Goal: Information Seeking & Learning: Understand process/instructions

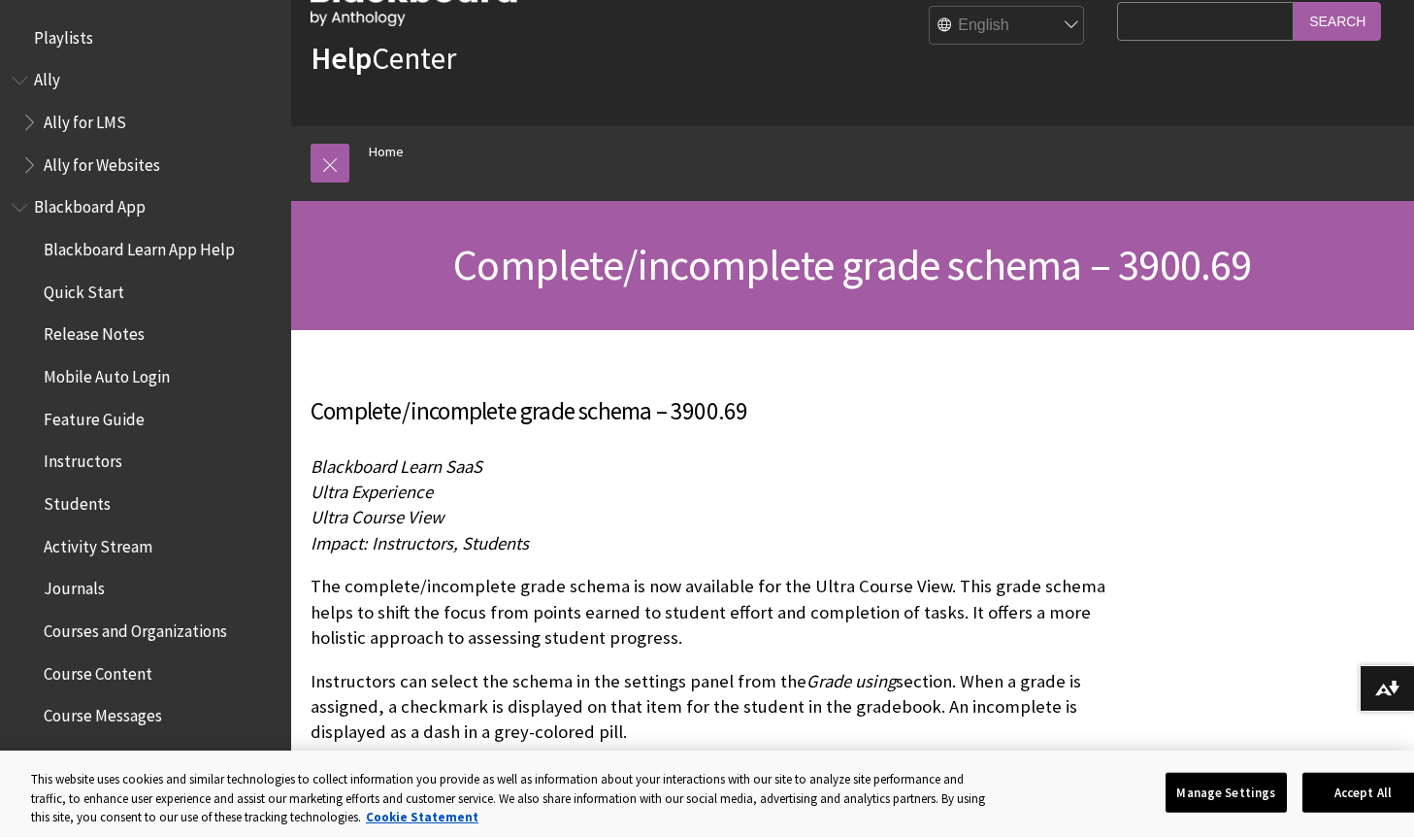
scroll to position [194, 0]
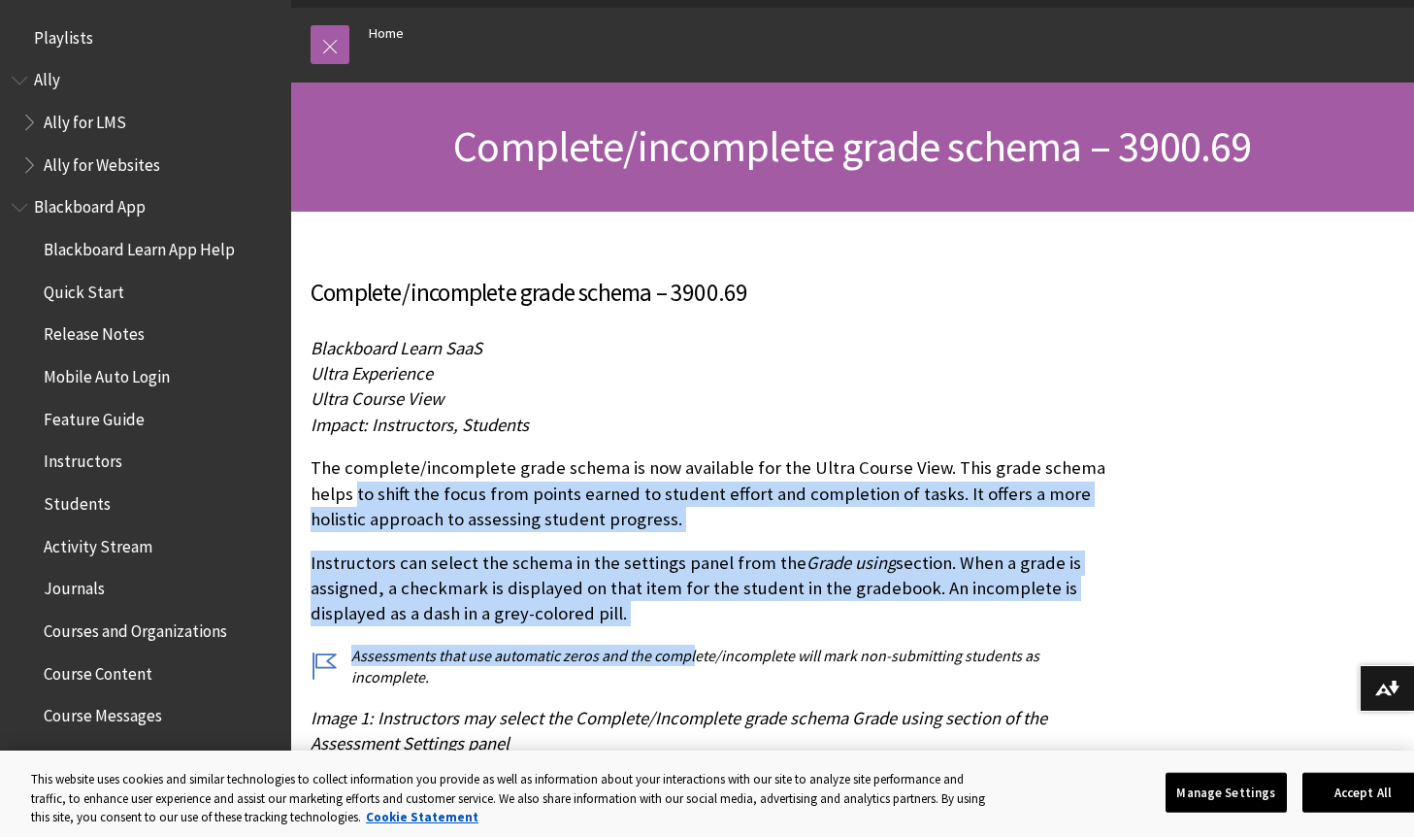
drag, startPoint x: 357, startPoint y: 484, endPoint x: 690, endPoint y: 660, distance: 376.4
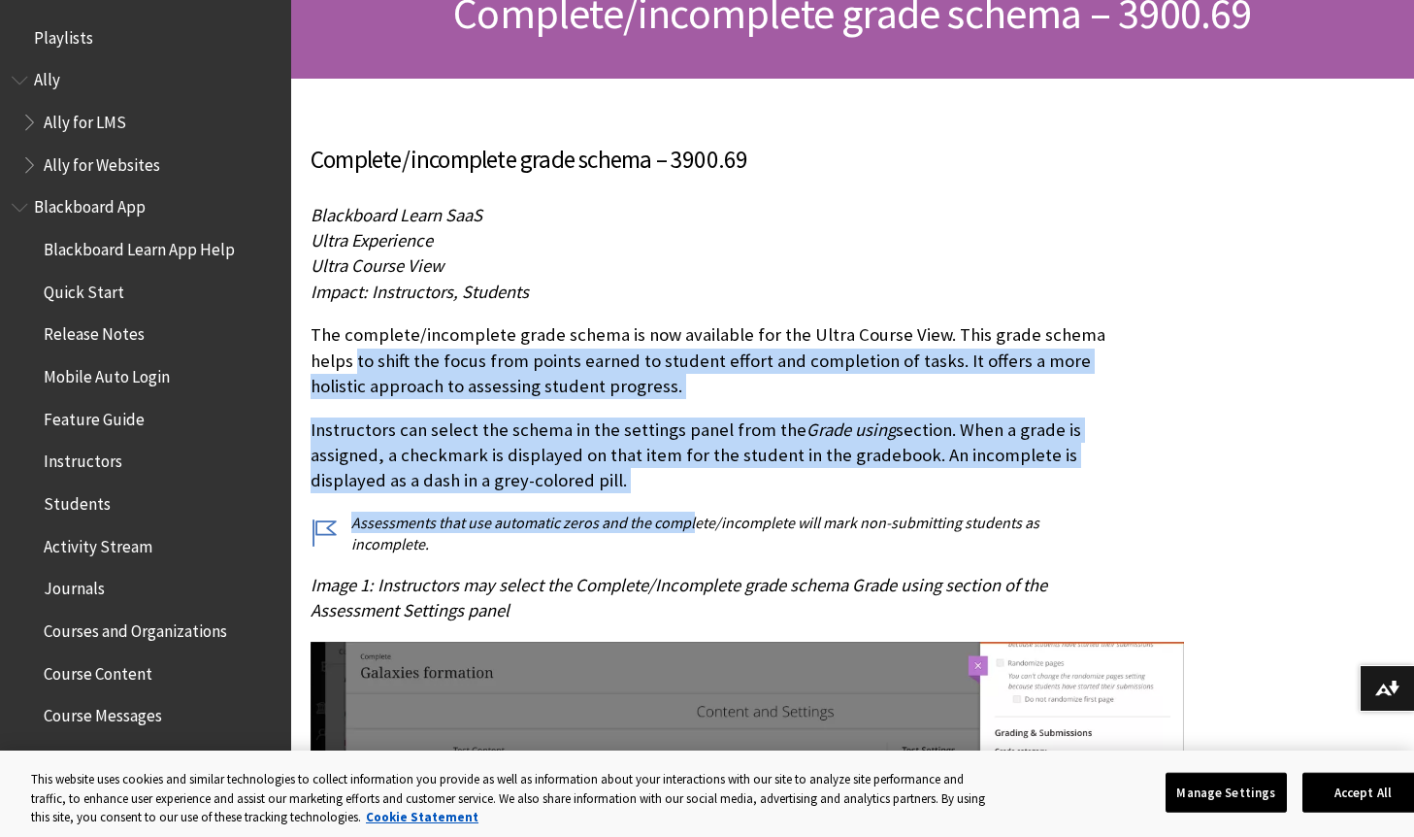
scroll to position [388, 0]
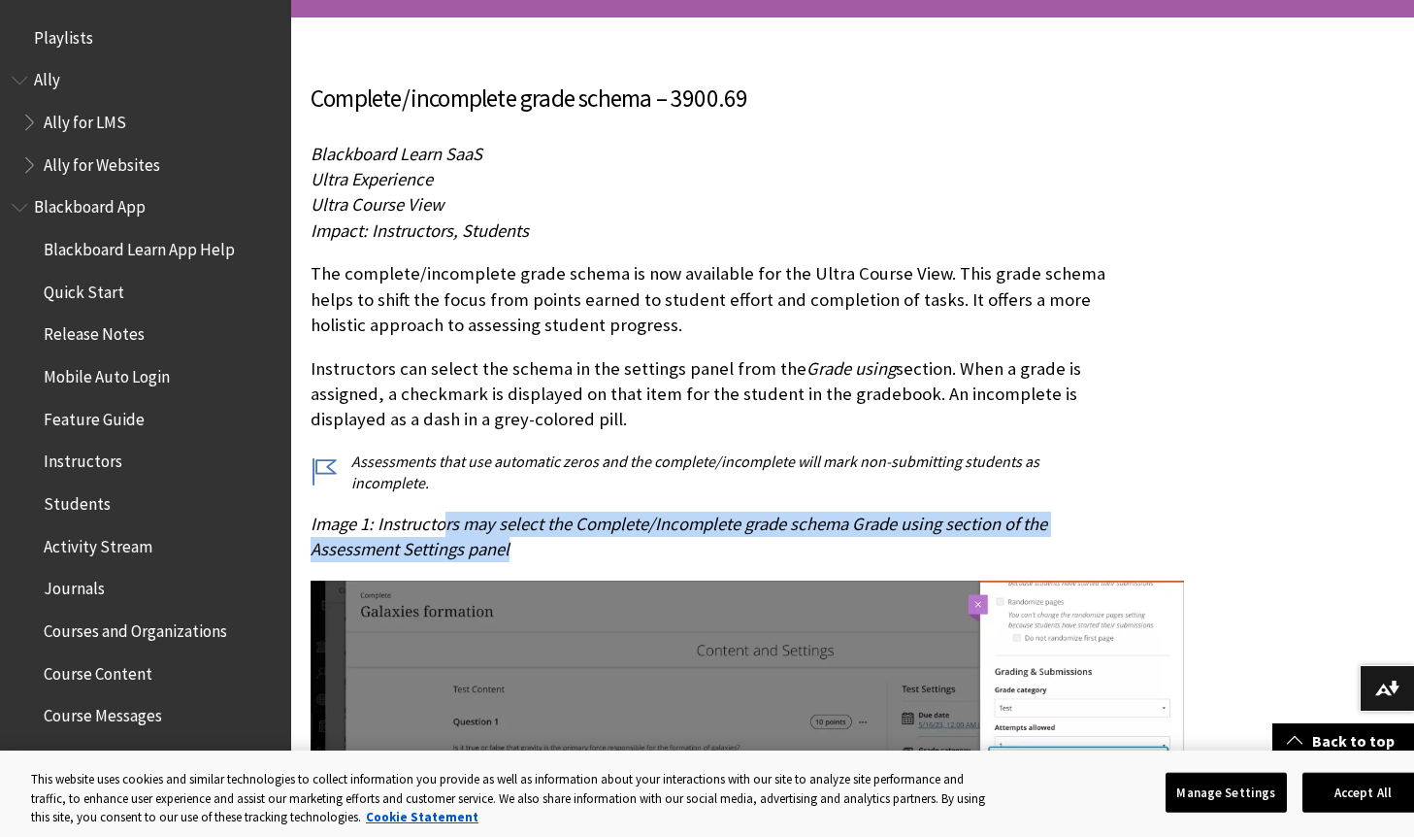
drag, startPoint x: 445, startPoint y: 526, endPoint x: 1022, endPoint y: 548, distance: 576.9
click at [1022, 548] on p "Image 1: Instructors may select the Complete/Incomplete grade schema Grade usin…" at bounding box center [709, 536] width 797 height 50
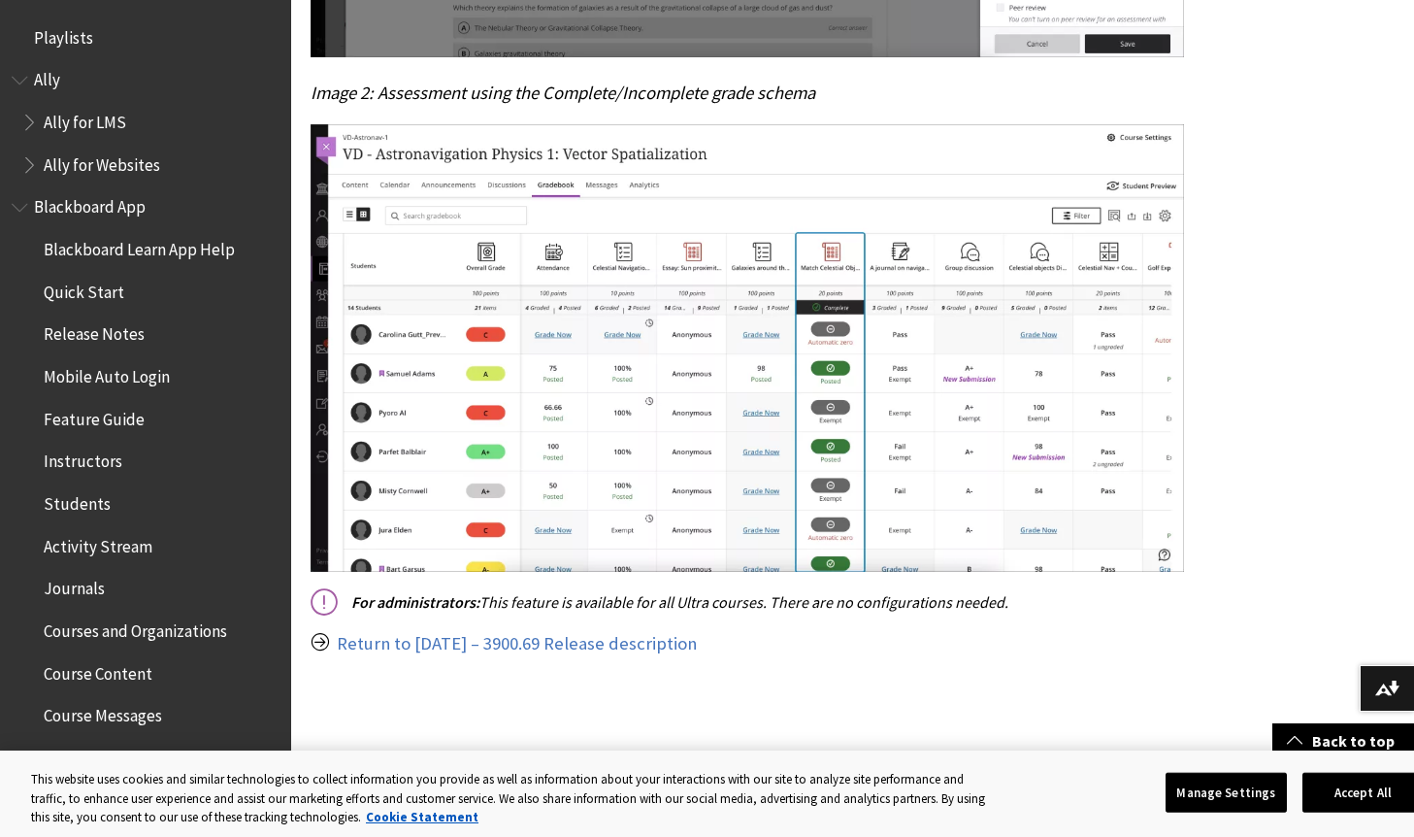
scroll to position [1359, 0]
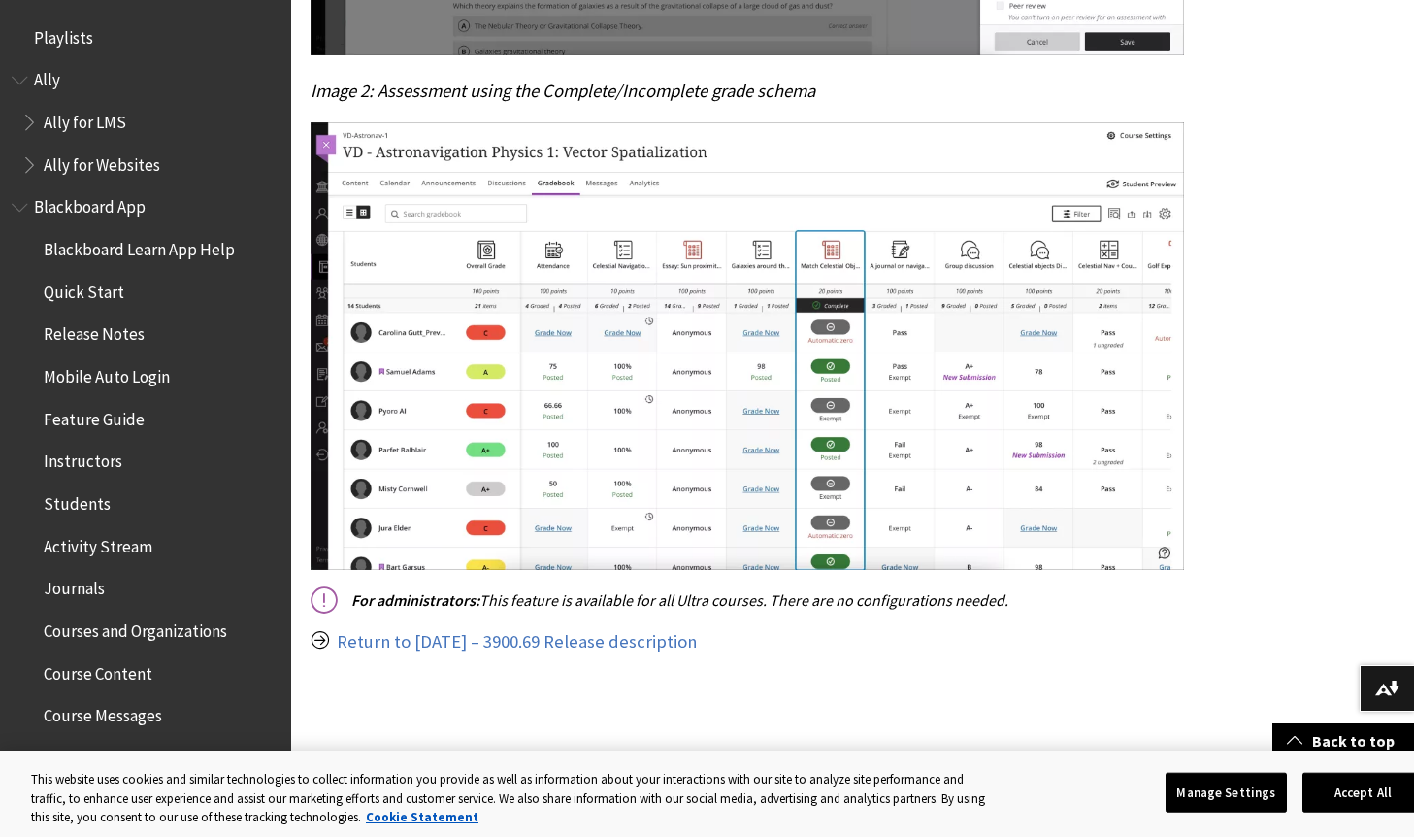
drag, startPoint x: 515, startPoint y: 600, endPoint x: 1010, endPoint y: 631, distance: 495.9
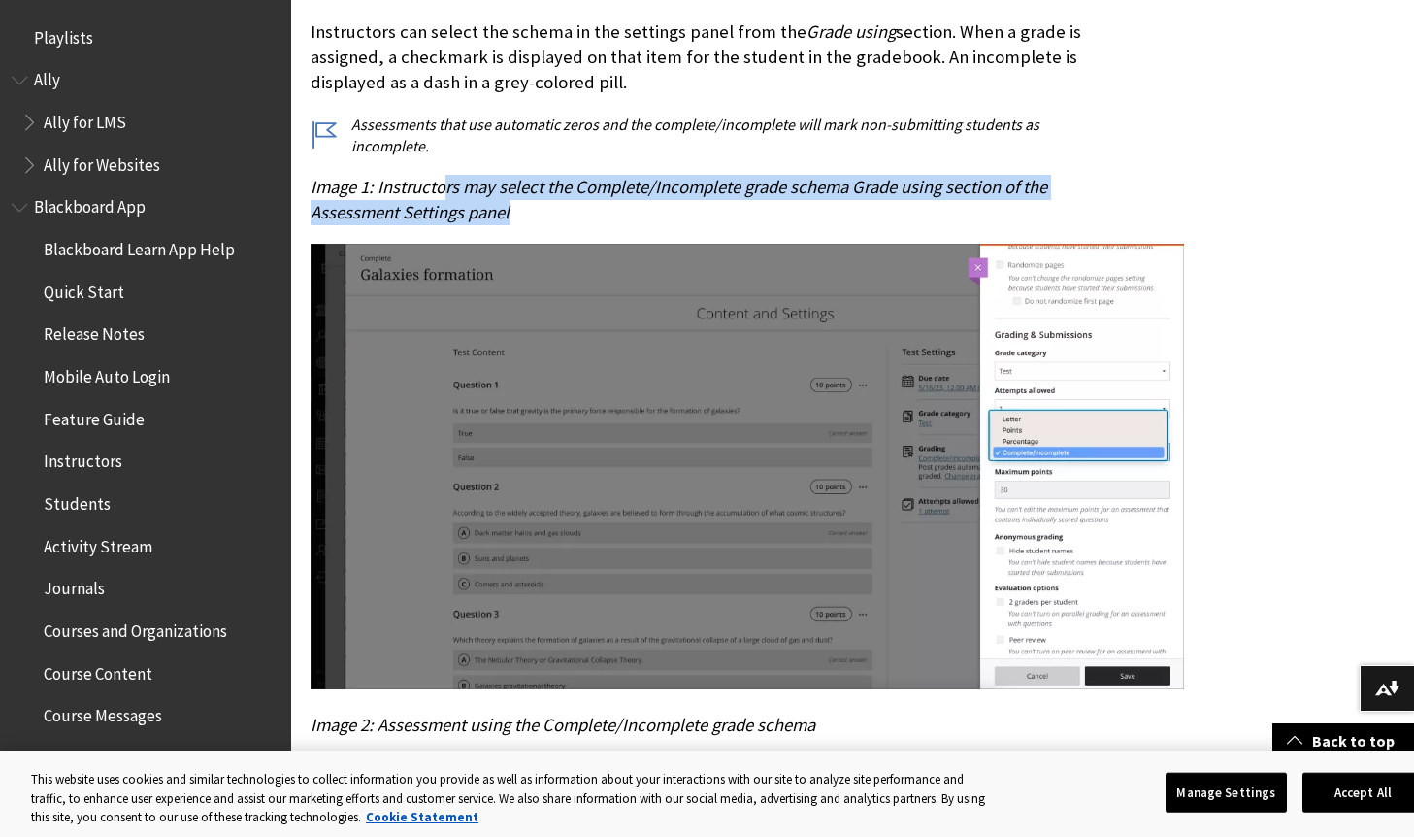
scroll to position [759, 0]
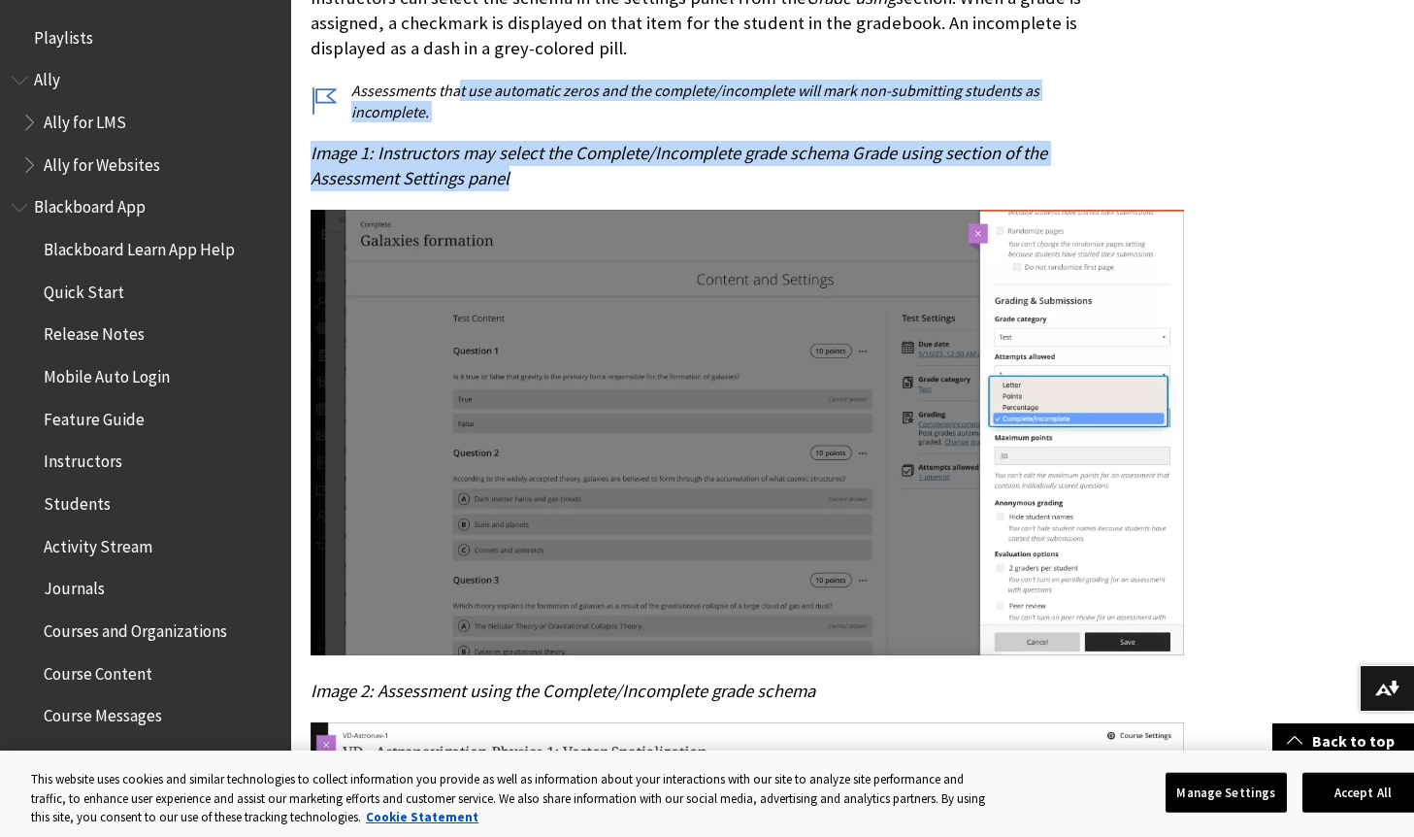
drag, startPoint x: 501, startPoint y: 91, endPoint x: 679, endPoint y: 182, distance: 200.5
click at [679, 182] on div "Complete/incomplete grade schema – 3900.69 Blackboard Learn SaaS Ultra Experien…" at bounding box center [709, 482] width 797 height 1544
click at [669, 175] on p "Image 1: Instructors may select the Complete/Incomplete grade schema Grade usin…" at bounding box center [709, 166] width 797 height 50
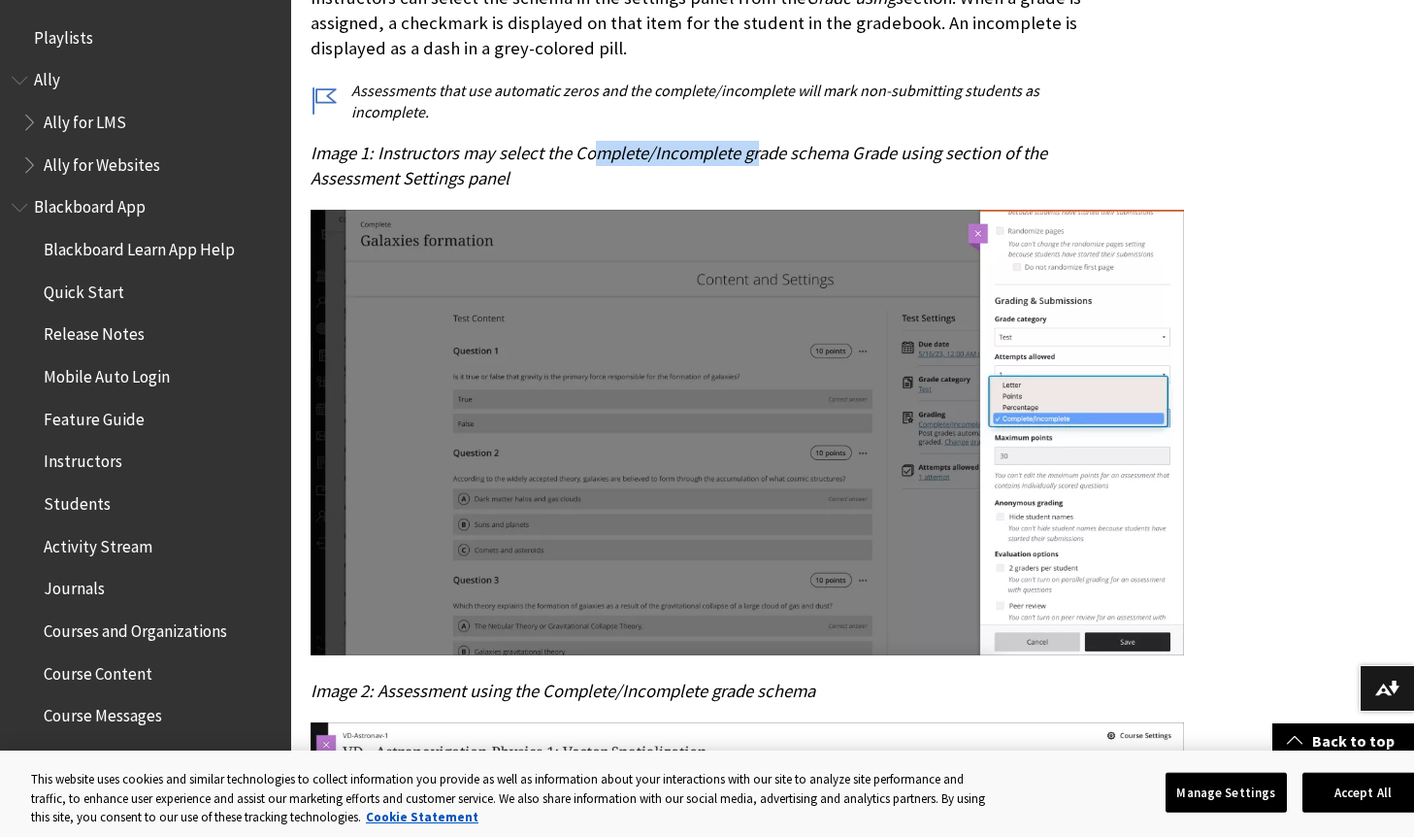
drag, startPoint x: 597, startPoint y: 156, endPoint x: 764, endPoint y: 162, distance: 167.0
click at [764, 162] on span "Image 1: Instructors may select the Complete/Incomplete grade schema Grade usin…" at bounding box center [679, 166] width 737 height 48
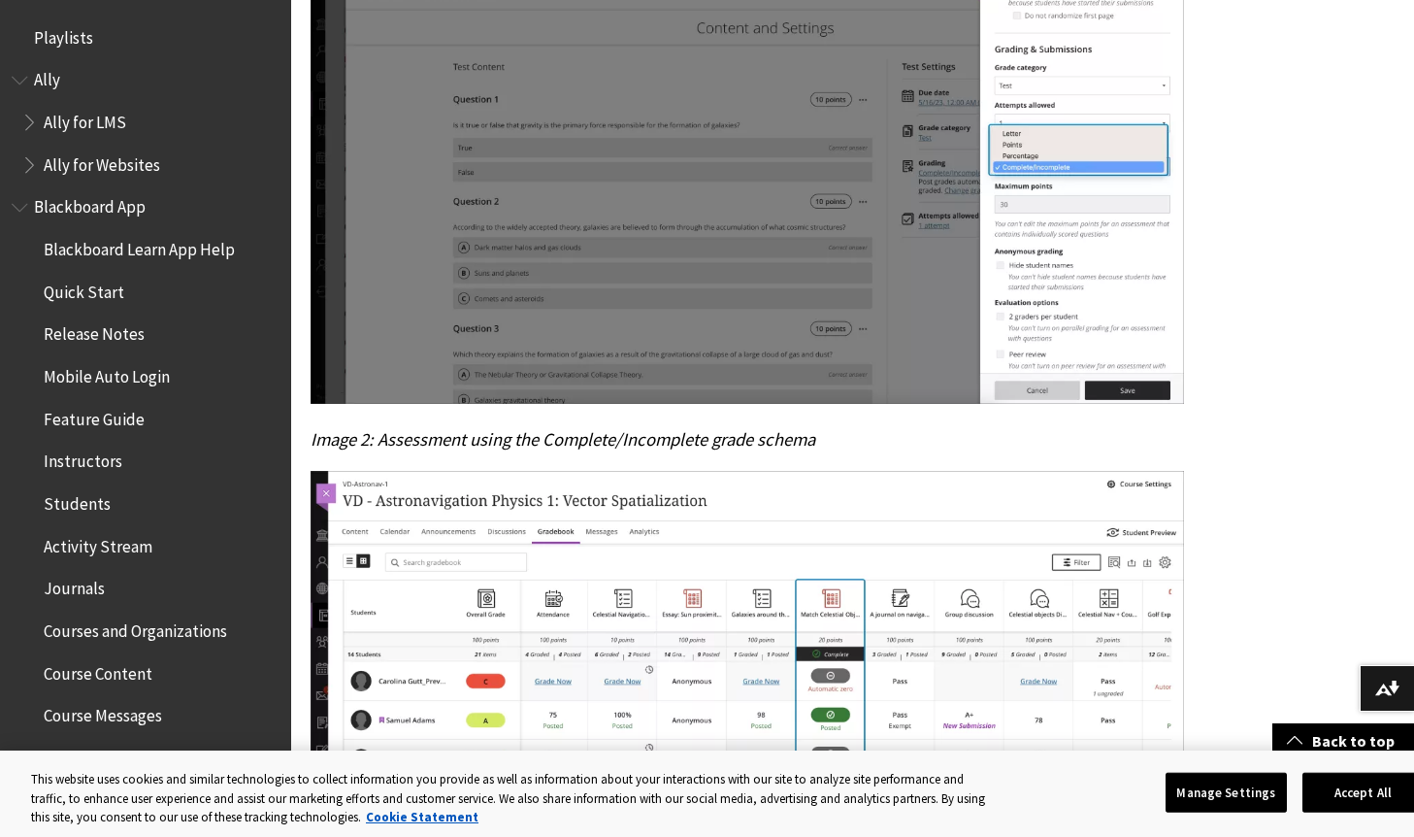
scroll to position [1050, 0]
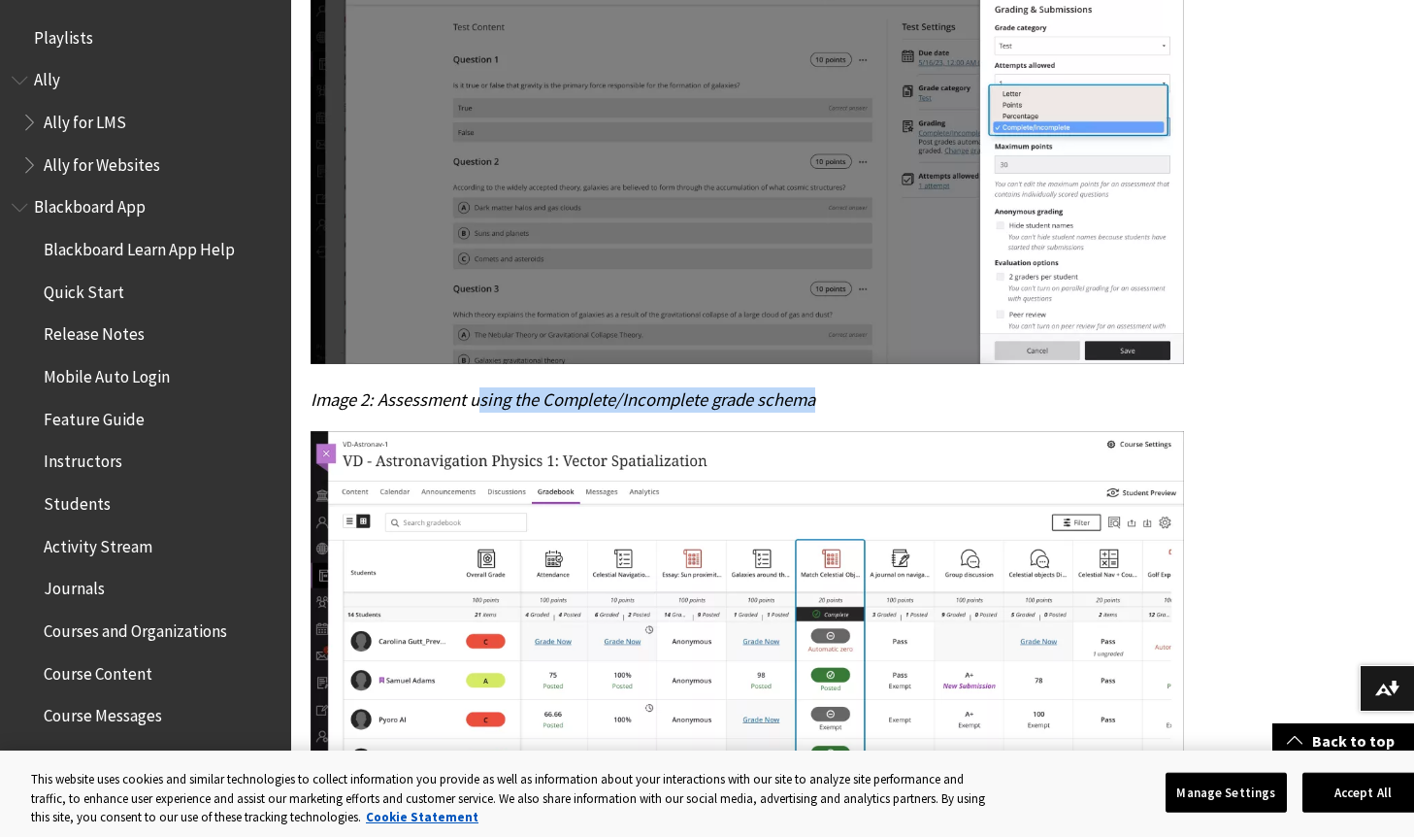
drag, startPoint x: 480, startPoint y: 410, endPoint x: 726, endPoint y: 443, distance: 247.9
click at [726, 443] on div "Complete/incomplete grade schema – 3900.69 Blackboard Learn SaaS Ultra Experien…" at bounding box center [709, 191] width 797 height 1544
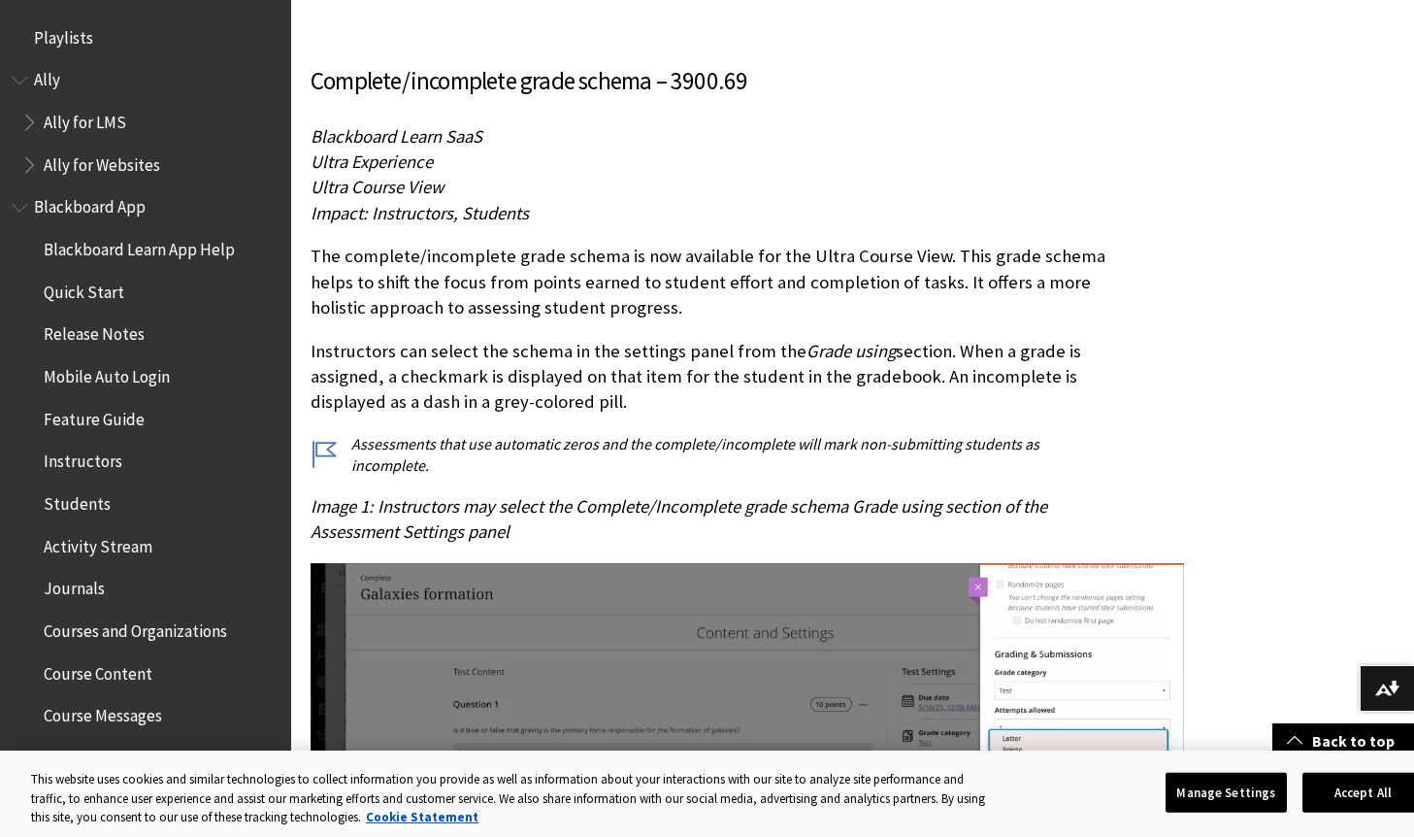
scroll to position [371, 0]
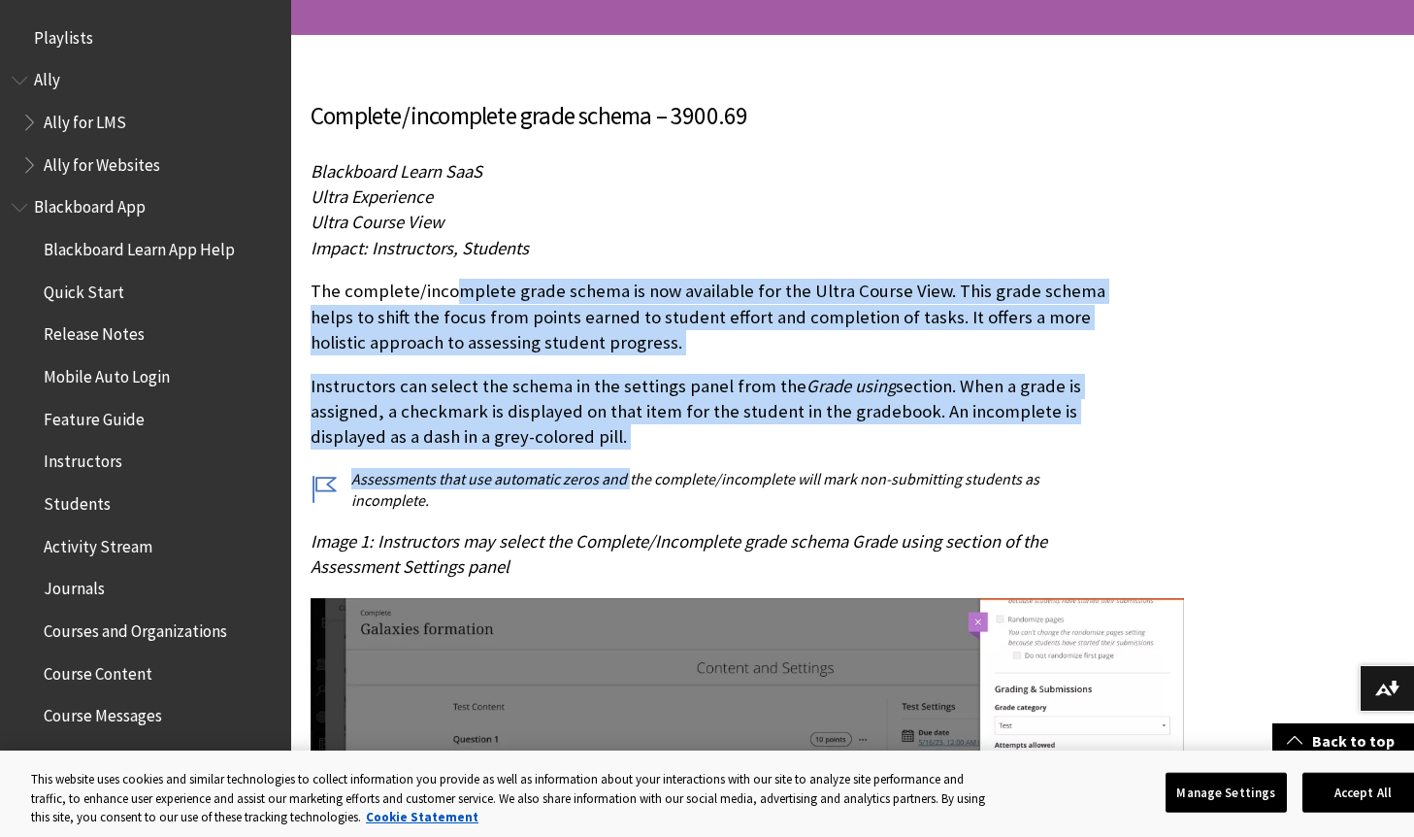
drag, startPoint x: 460, startPoint y: 289, endPoint x: 630, endPoint y: 453, distance: 236.1
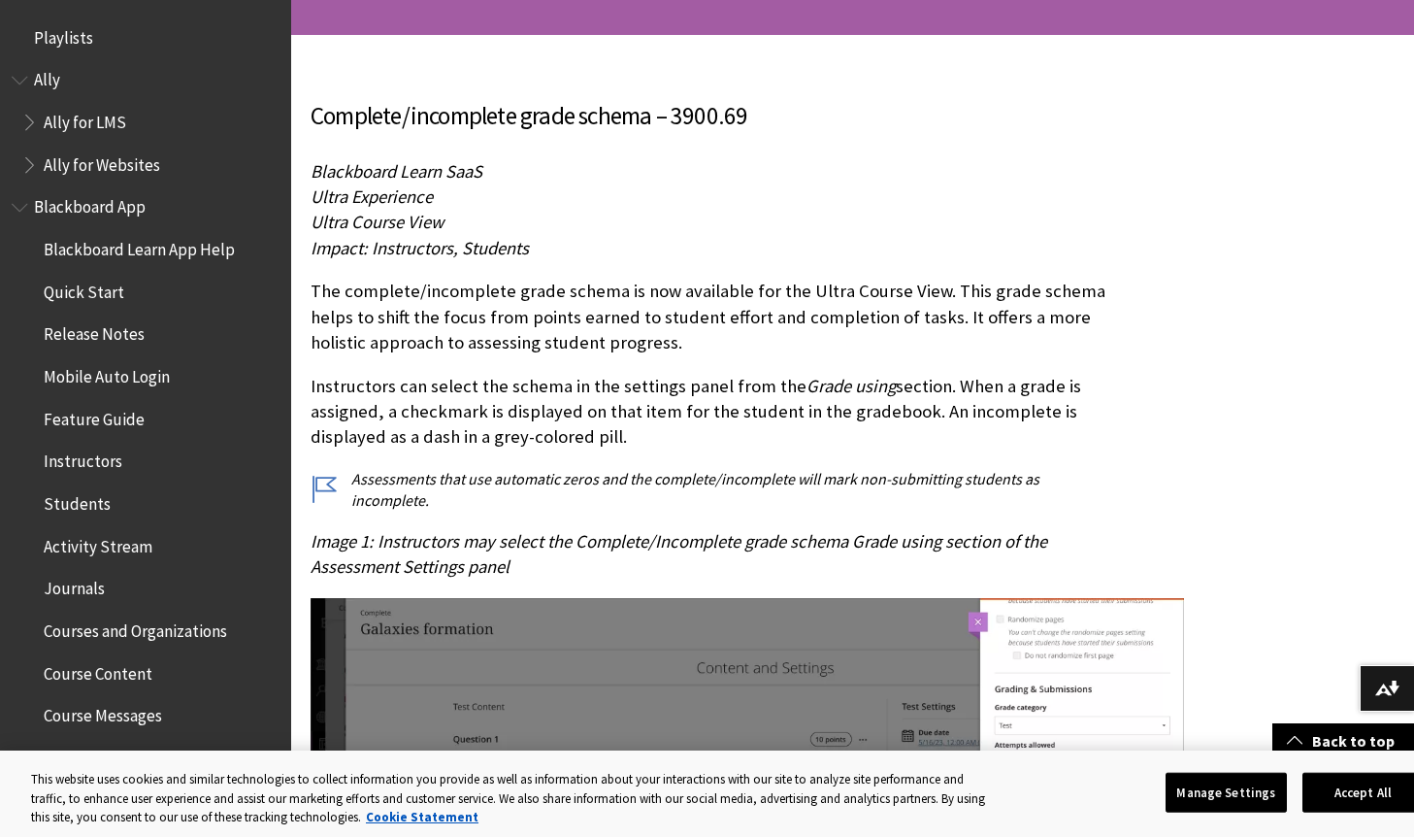
click at [502, 490] on p "Assessments that use automatic zeros and the complete/incomplete will mark non-…" at bounding box center [709, 490] width 797 height 44
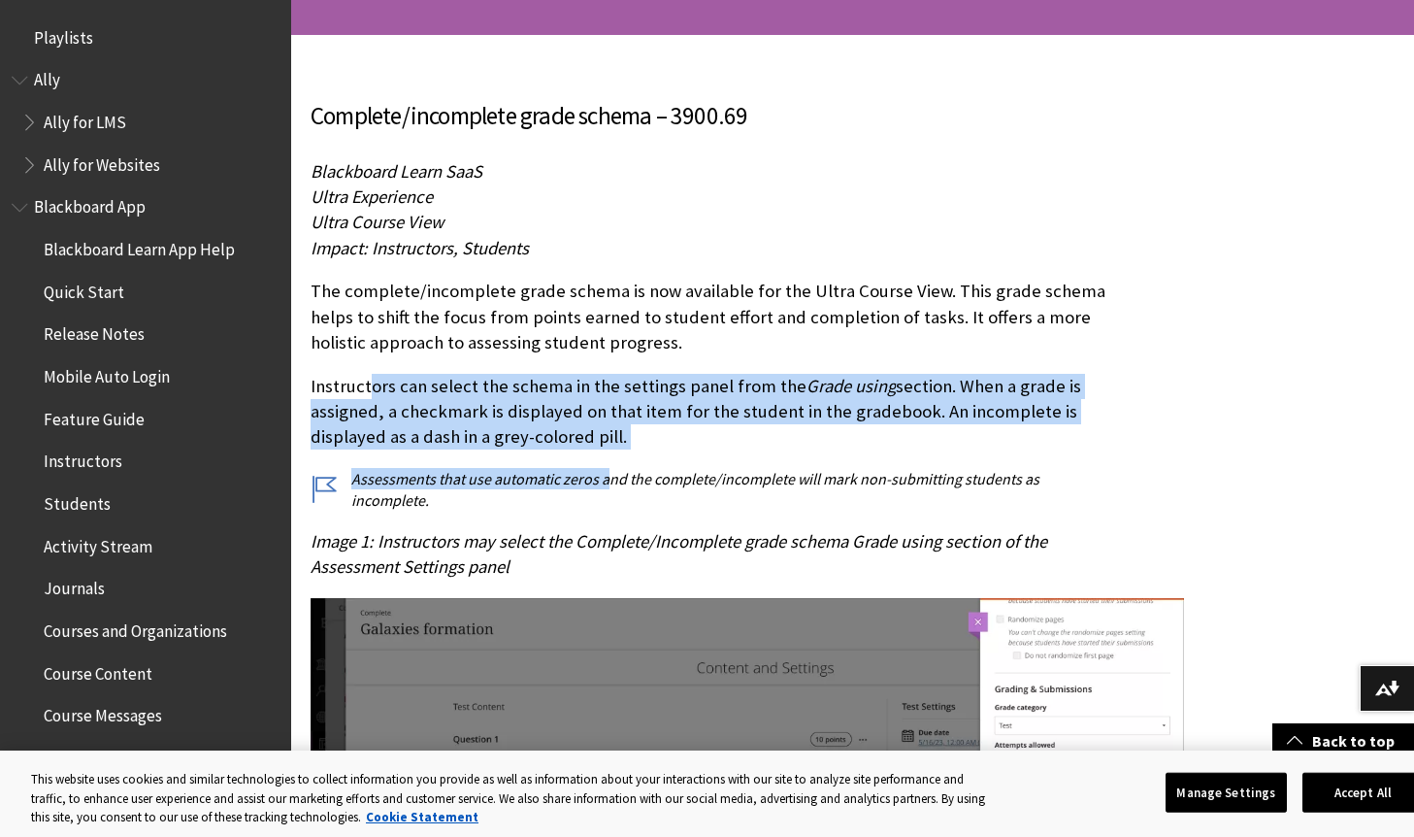
drag, startPoint x: 371, startPoint y: 383, endPoint x: 607, endPoint y: 452, distance: 246.6
click at [494, 427] on p "Instructors can select the schema in the settings panel from the Grade using se…" at bounding box center [709, 412] width 797 height 77
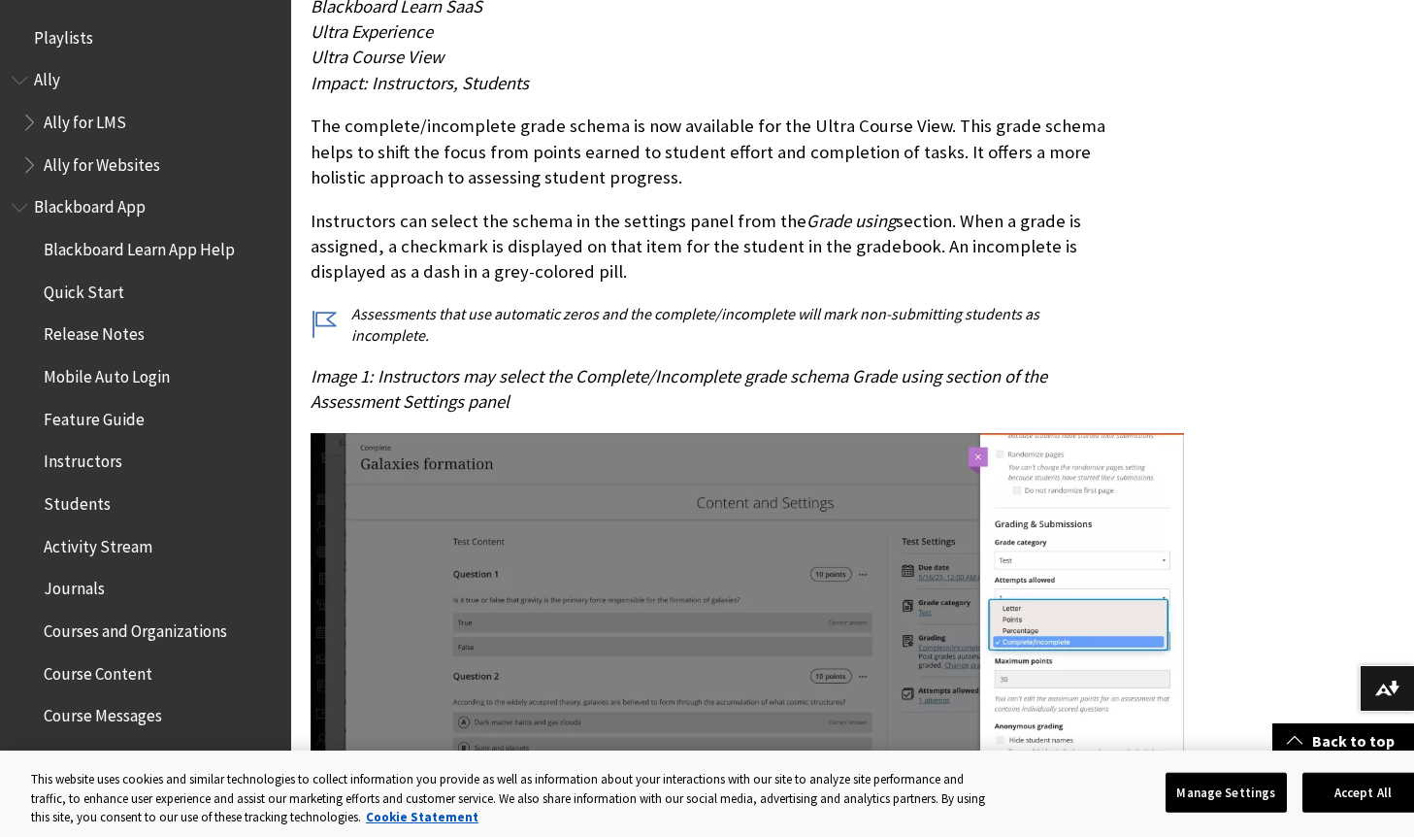
scroll to position [177, 0]
